Goal: Transaction & Acquisition: Download file/media

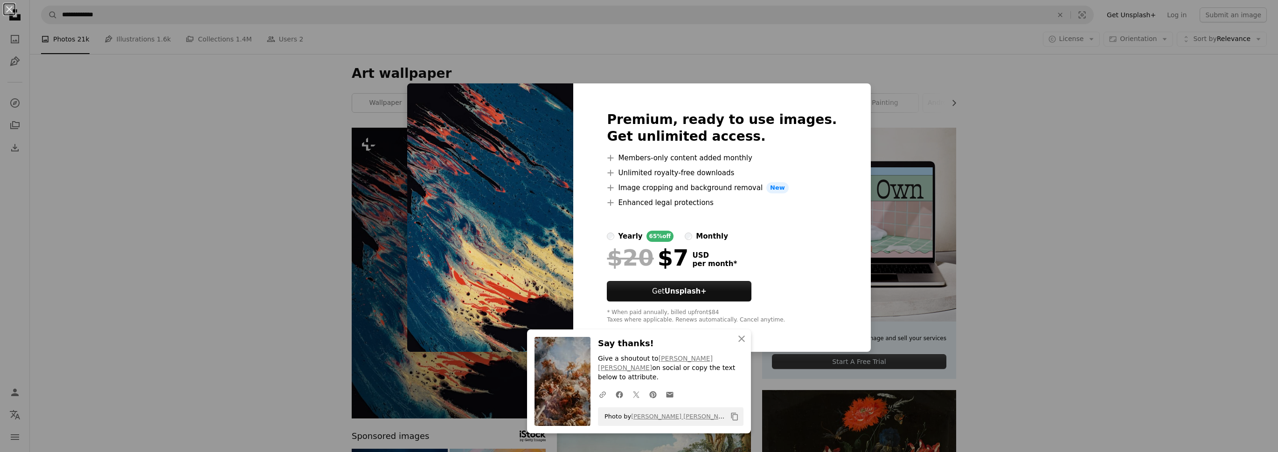
scroll to position [90, 0]
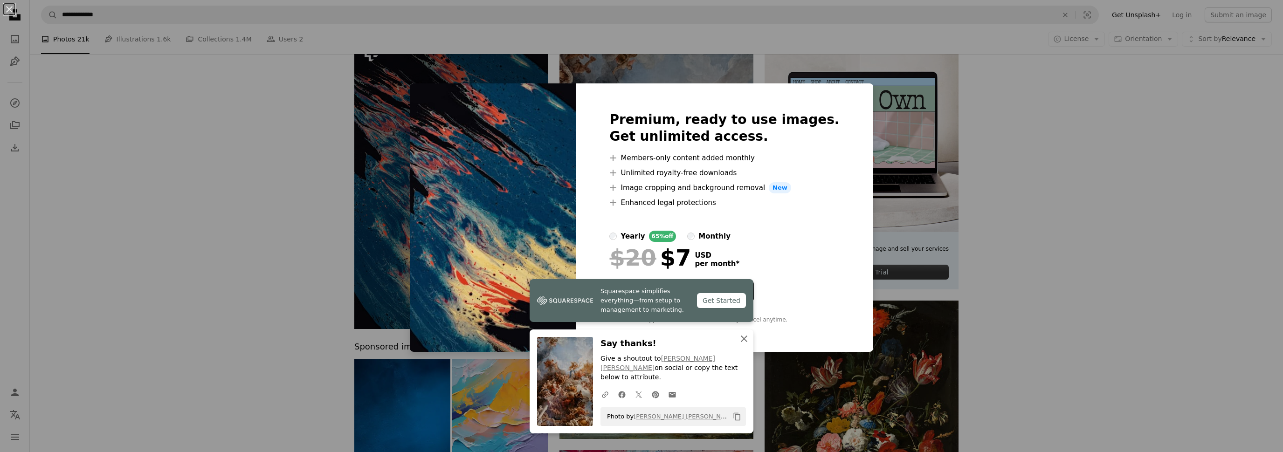
click at [742, 342] on icon "button" at bounding box center [744, 339] width 7 height 7
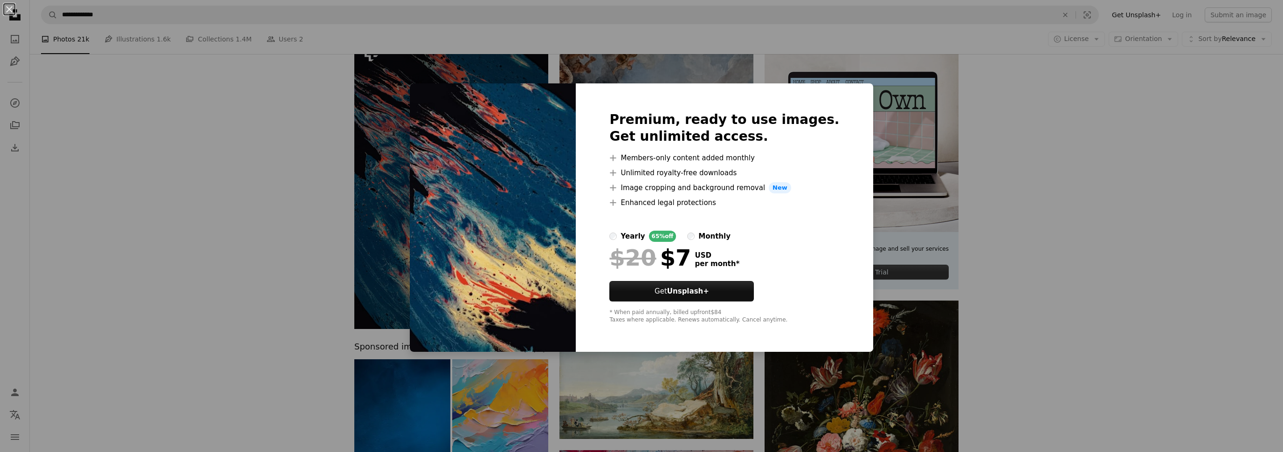
click at [995, 298] on div "An X shape Premium, ready to use images. Get unlimited access. A plus sign Memb…" at bounding box center [641, 226] width 1283 height 452
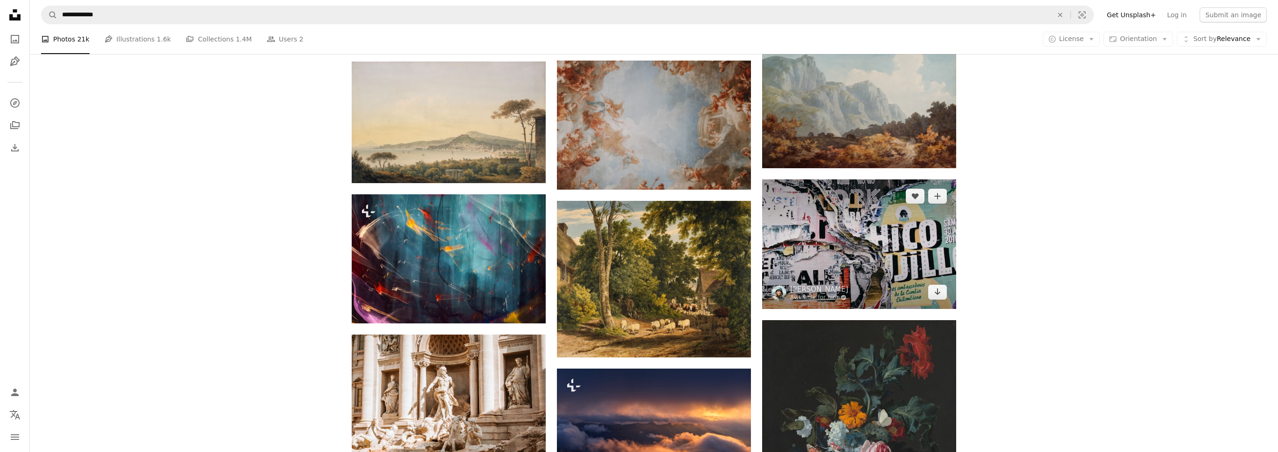
scroll to position [716, 0]
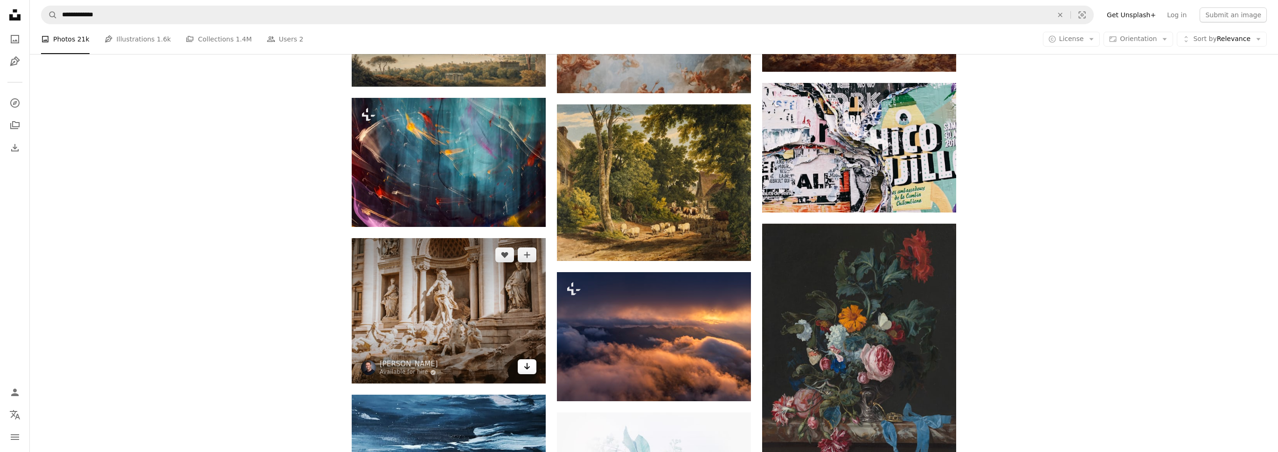
click at [521, 369] on link "Arrow pointing down" at bounding box center [527, 367] width 19 height 15
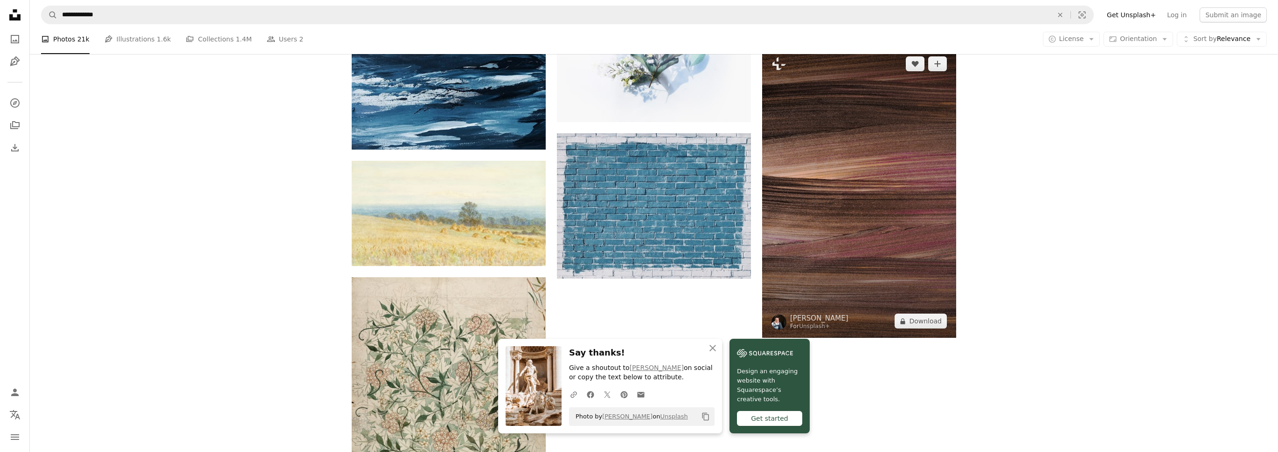
scroll to position [1164, 0]
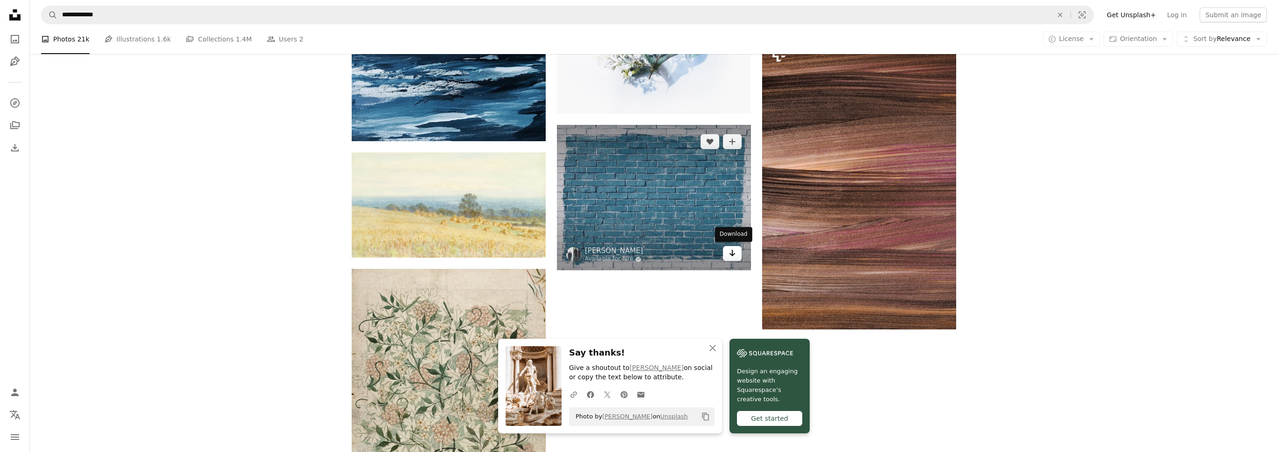
click at [731, 253] on icon "Arrow pointing down" at bounding box center [731, 253] width 7 height 11
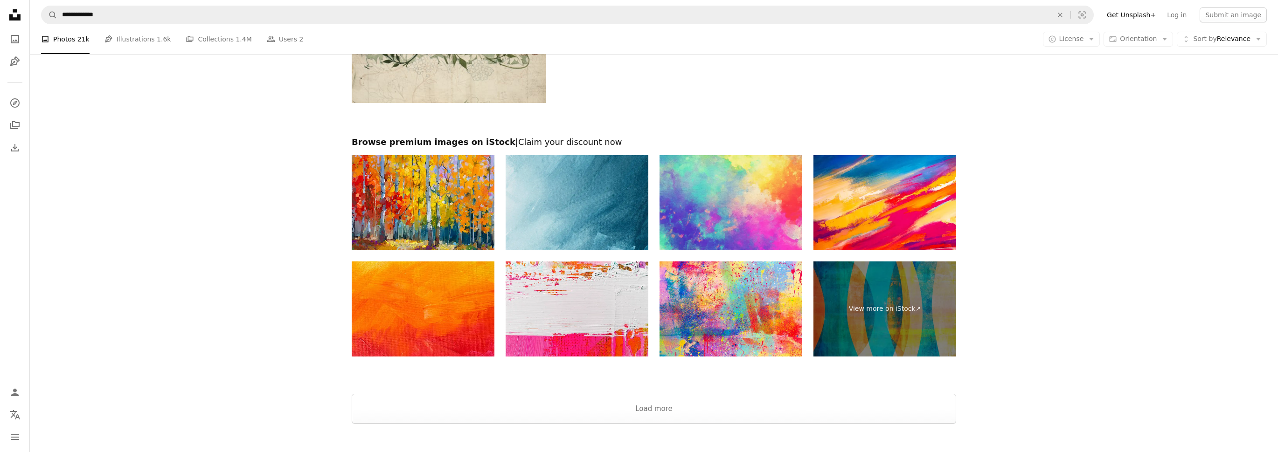
scroll to position [1700, 0]
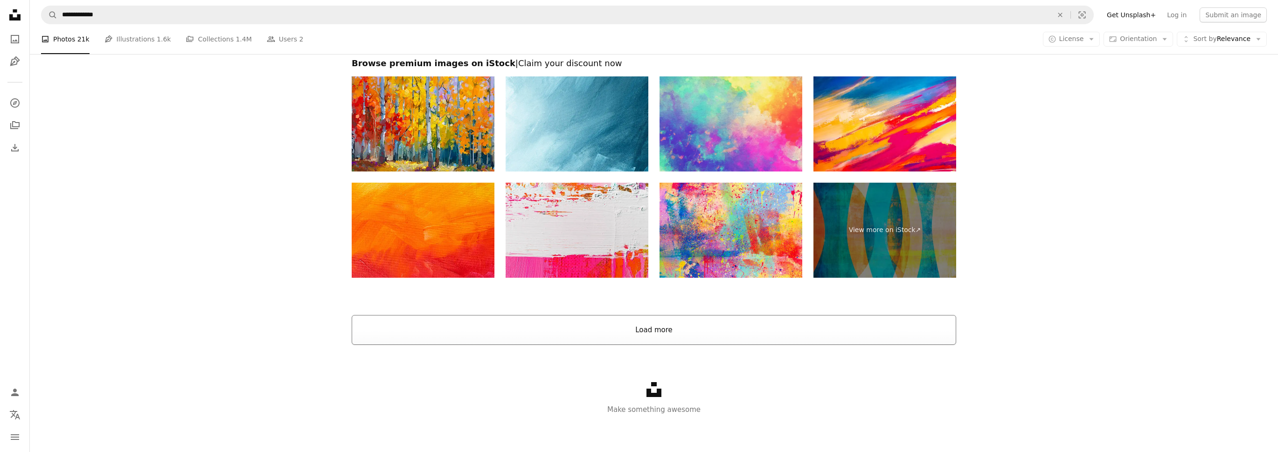
click at [653, 334] on button "Load more" at bounding box center [654, 330] width 604 height 30
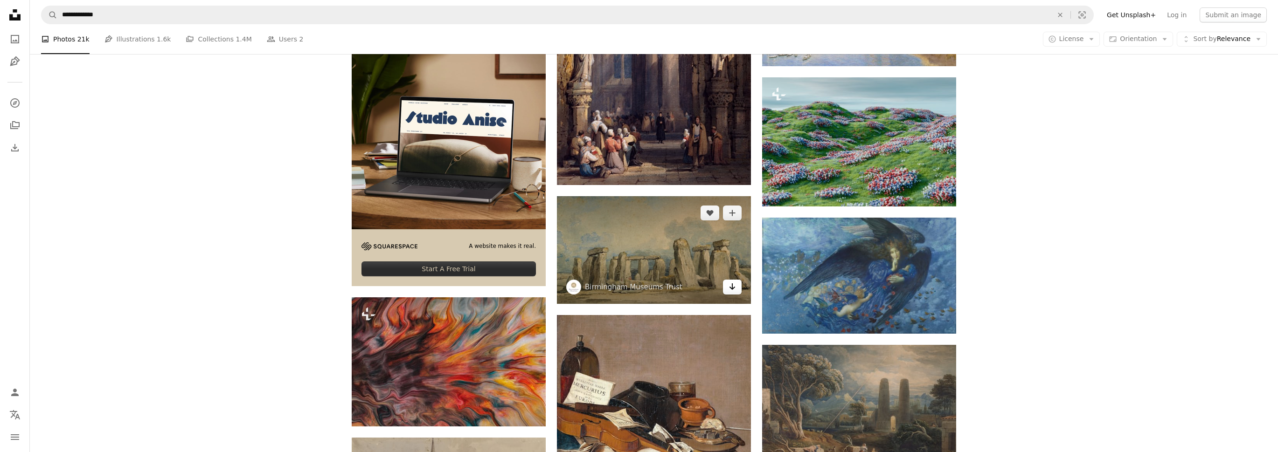
click at [732, 290] on icon "Arrow pointing down" at bounding box center [731, 286] width 7 height 11
